Goal: Transaction & Acquisition: Purchase product/service

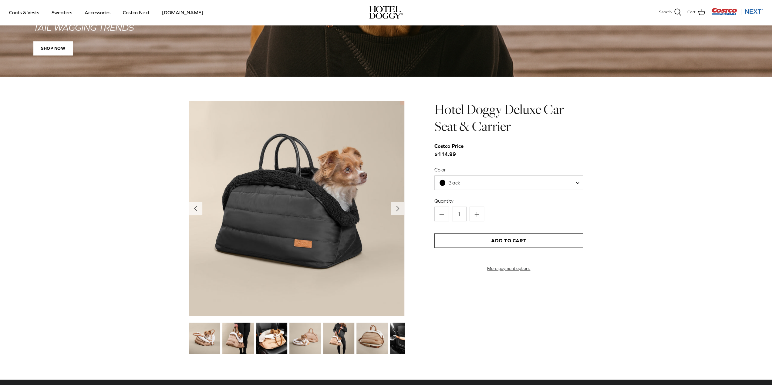
scroll to position [595, 0]
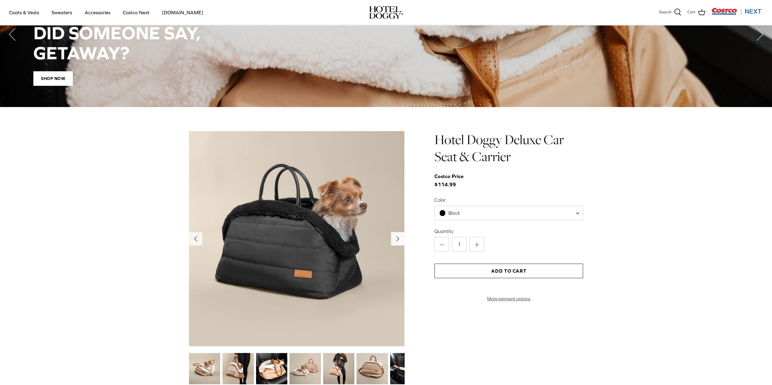
click at [399, 239] on icon "Right" at bounding box center [398, 239] width 10 height 10
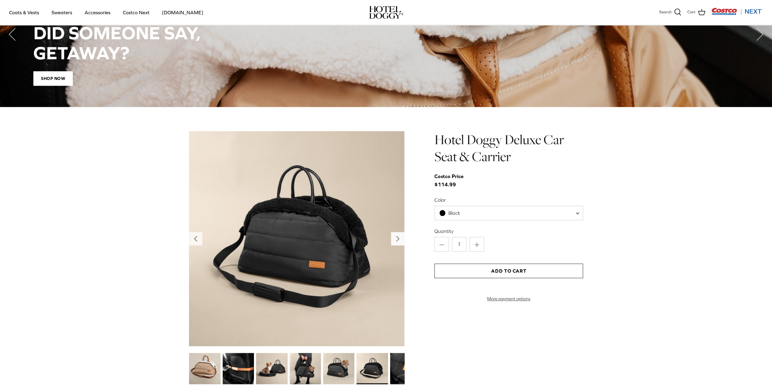
click at [399, 239] on icon "Right" at bounding box center [398, 239] width 10 height 10
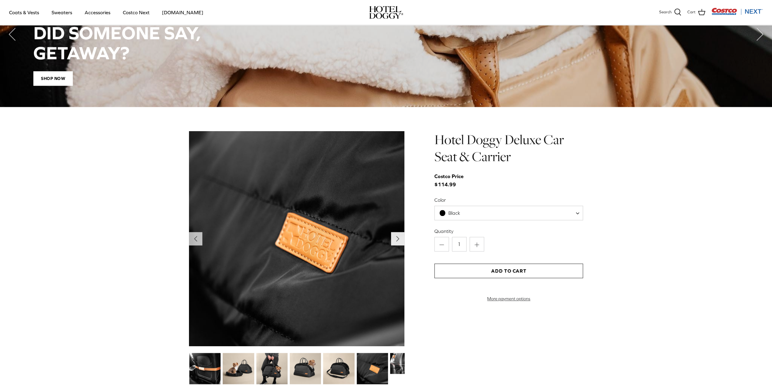
scroll to position [383, 0]
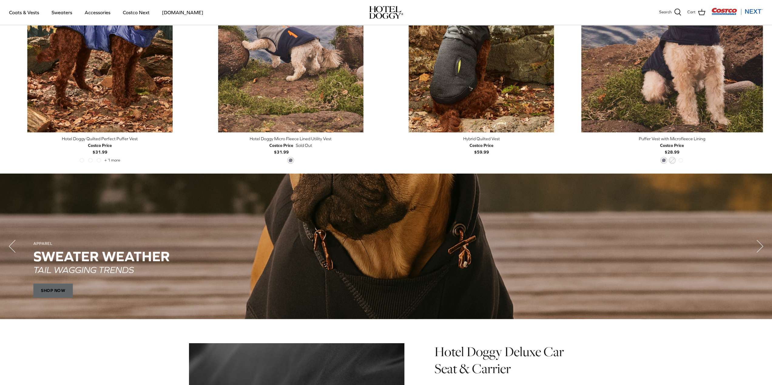
click at [46, 287] on span "SHOP NOW" at bounding box center [52, 290] width 39 height 15
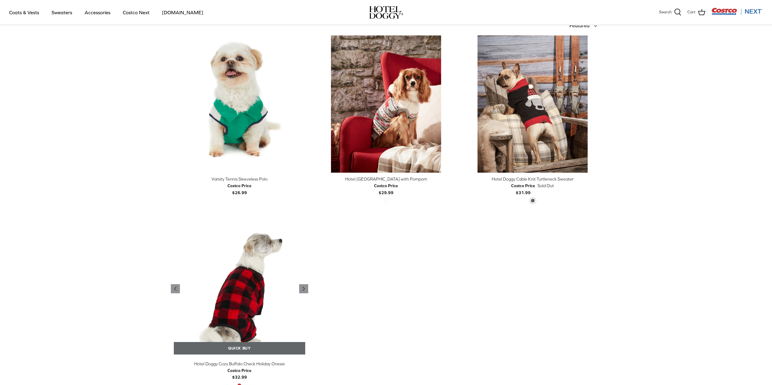
scroll to position [182, 0]
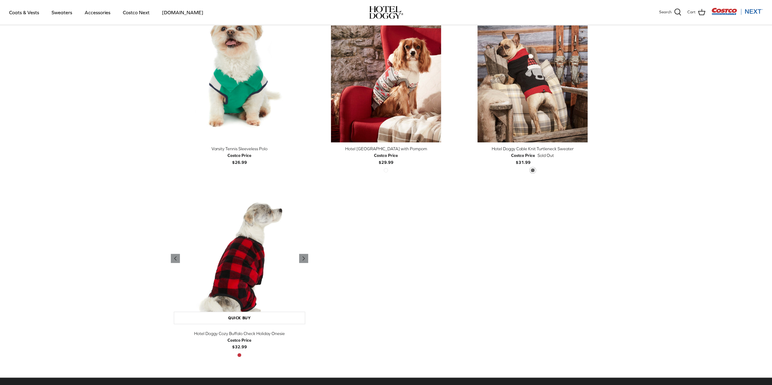
click at [235, 289] on img "Hotel Doggy Cozy Buffalo Check Holiday Onesie" at bounding box center [239, 258] width 137 height 137
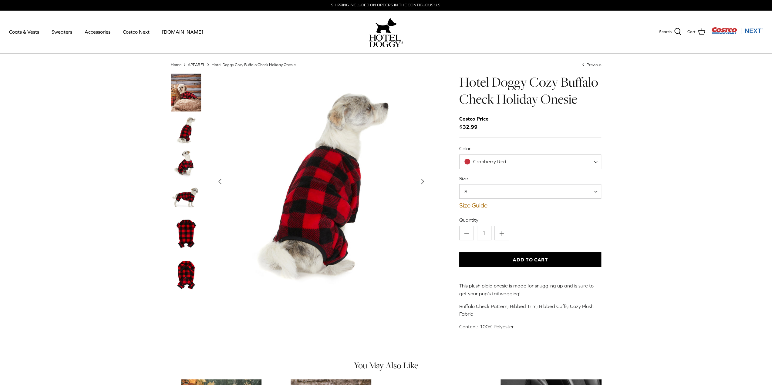
click at [180, 165] on img "Thumbnail Link" at bounding box center [186, 163] width 30 height 30
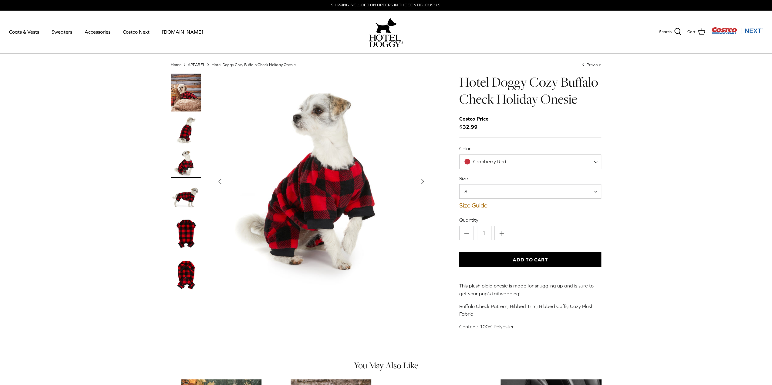
click at [185, 201] on img "Thumbnail Link" at bounding box center [186, 196] width 30 height 30
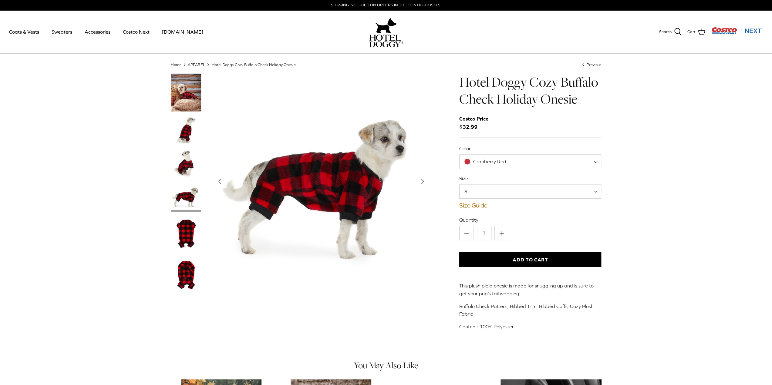
click at [182, 236] on img "Thumbnail Link" at bounding box center [186, 234] width 30 height 38
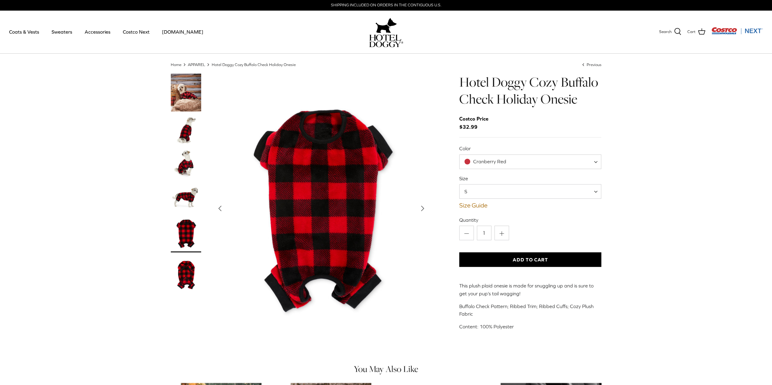
click at [182, 271] on img "Thumbnail Link" at bounding box center [186, 275] width 30 height 38
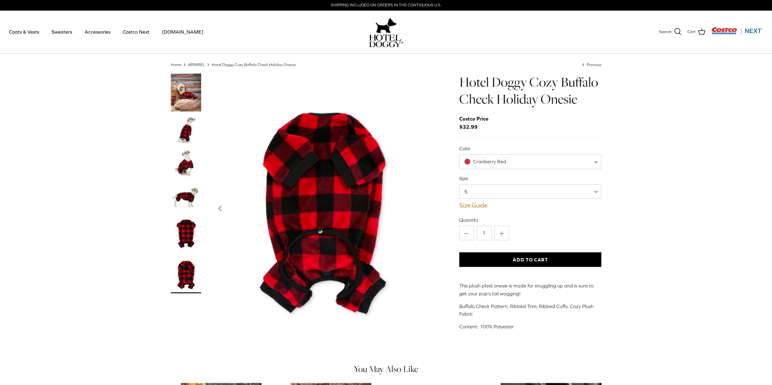
click at [498, 158] on span "Cranberry Red" at bounding box center [530, 162] width 142 height 15
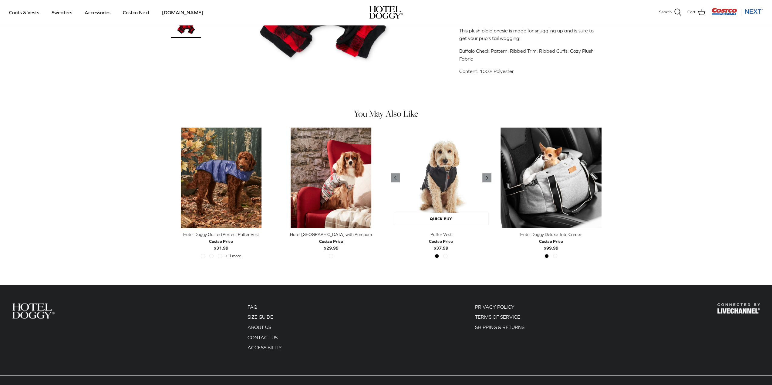
scroll to position [238, 0]
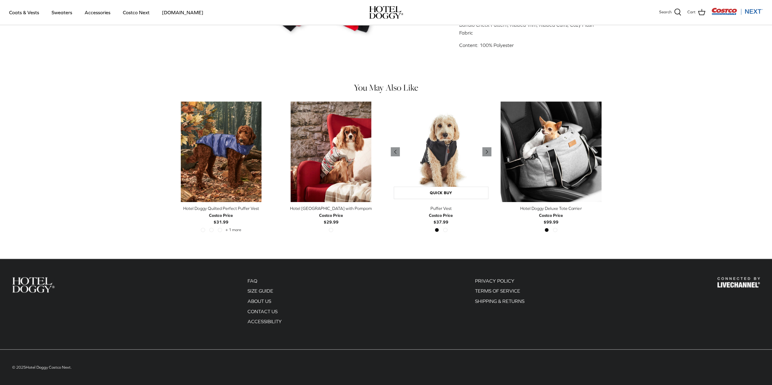
click at [446, 163] on img "Puffer Vest" at bounding box center [441, 152] width 101 height 101
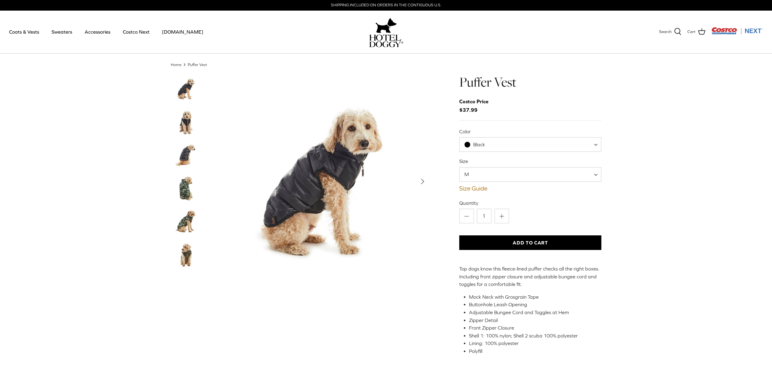
click at [181, 118] on img "Thumbnail Link" at bounding box center [186, 122] width 30 height 30
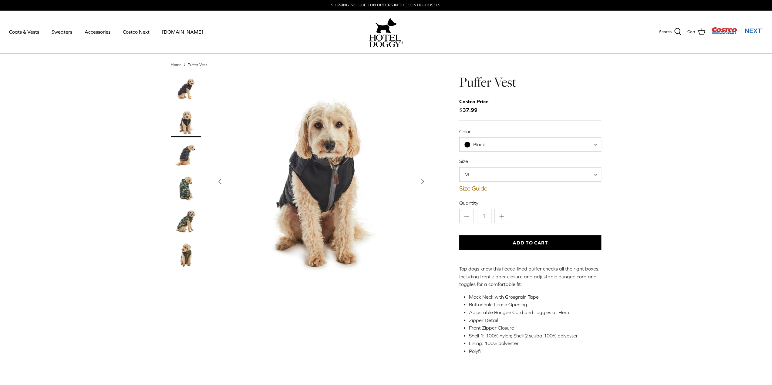
click at [188, 193] on img "Thumbnail Link" at bounding box center [186, 189] width 30 height 30
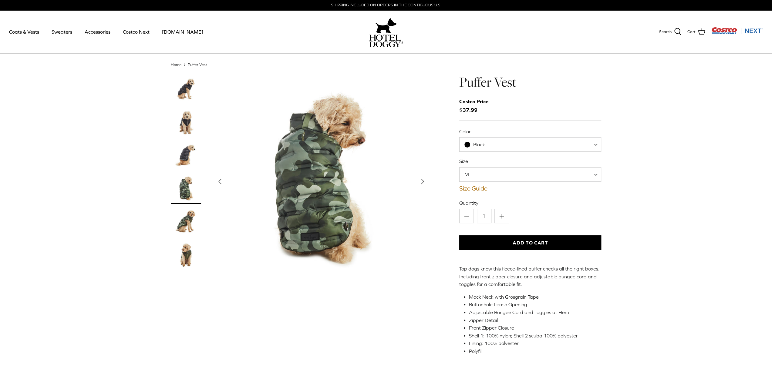
click at [186, 226] on img "Thumbnail Link" at bounding box center [186, 222] width 30 height 30
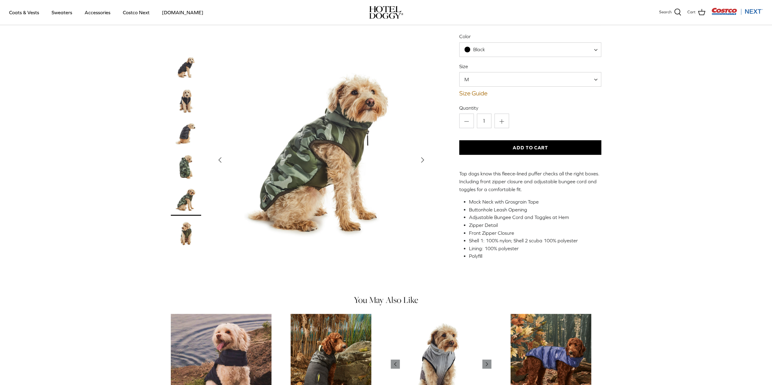
scroll to position [22, 0]
